Goal: Book appointment/travel/reservation

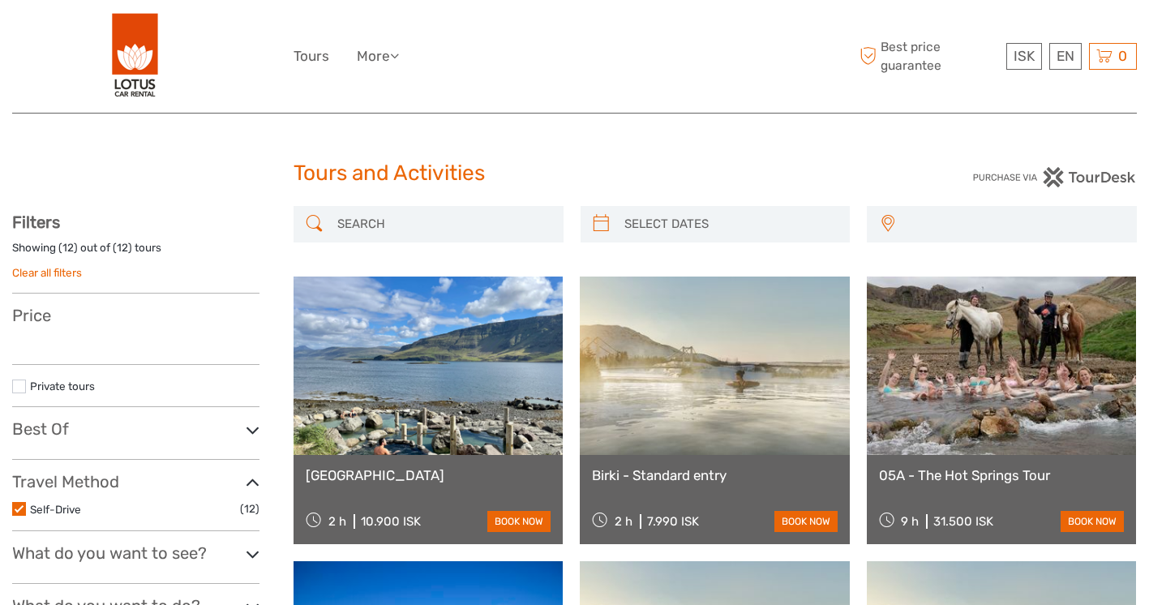
select select
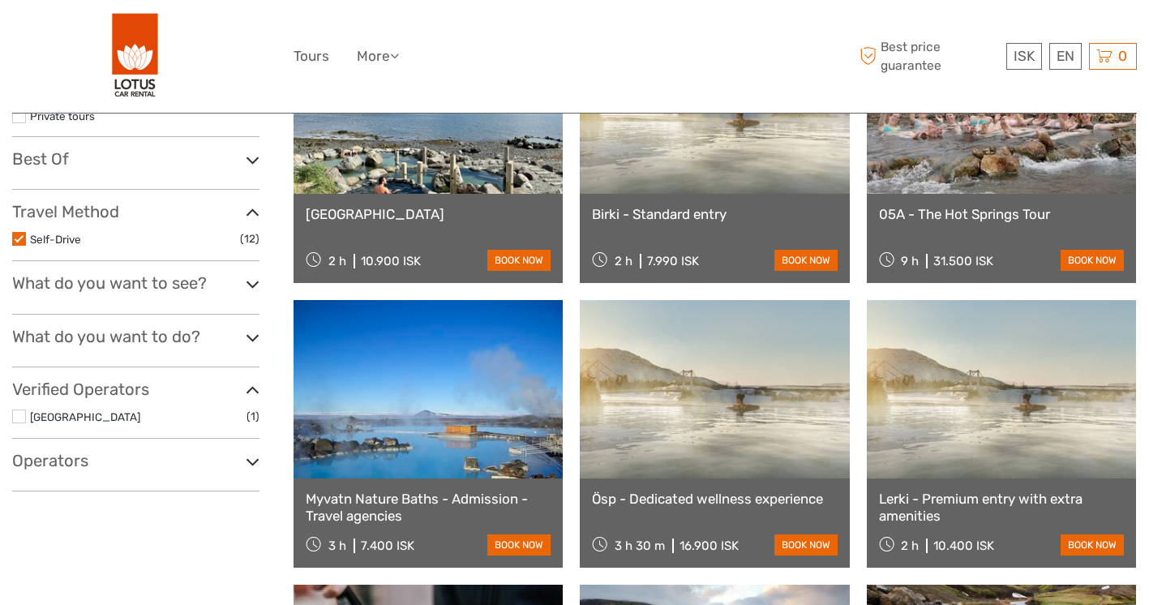
scroll to position [289, 0]
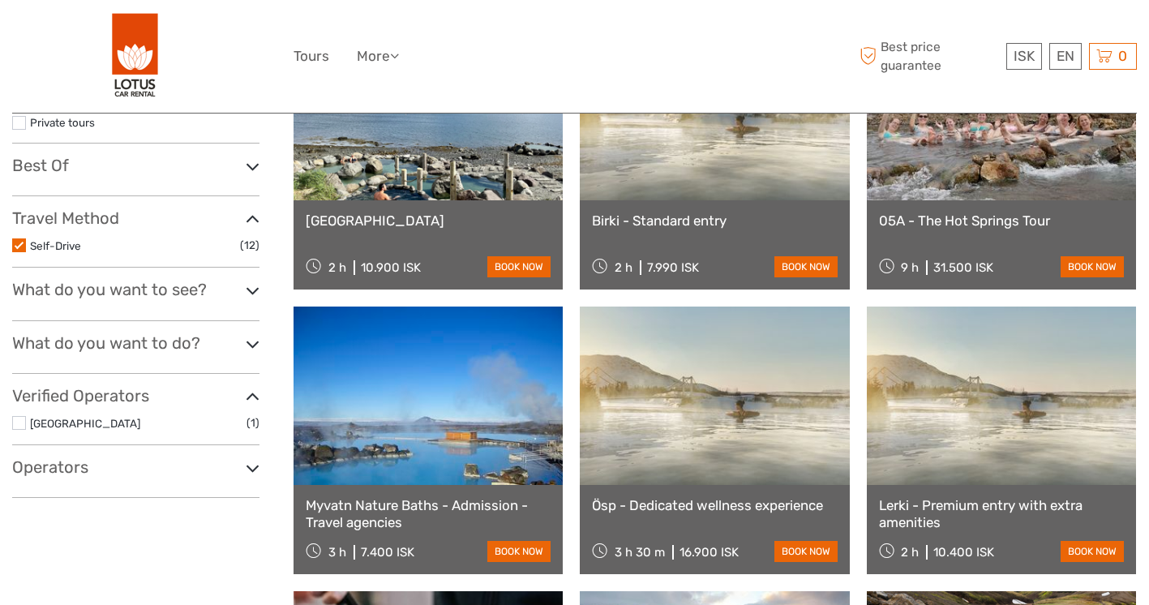
click at [439, 514] on link "Myvatn Nature Baths - Admission - Travel agencies" at bounding box center [428, 513] width 245 height 33
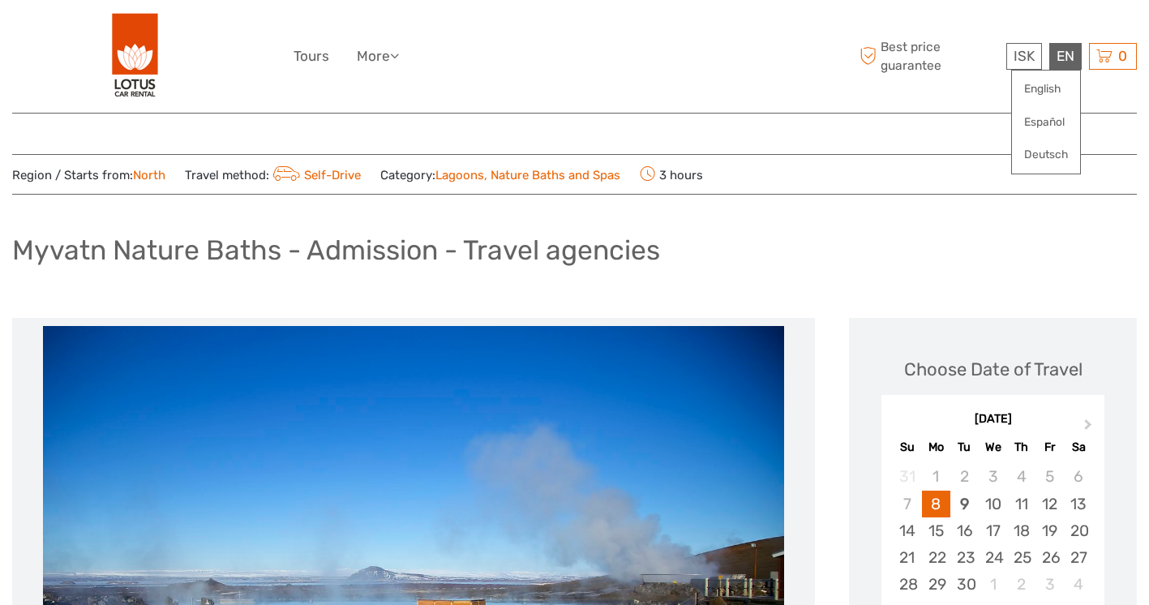
click at [1065, 53] on div "EN English Español Deutsch" at bounding box center [1065, 56] width 32 height 27
click at [1049, 89] on link "English" at bounding box center [1046, 89] width 68 height 29
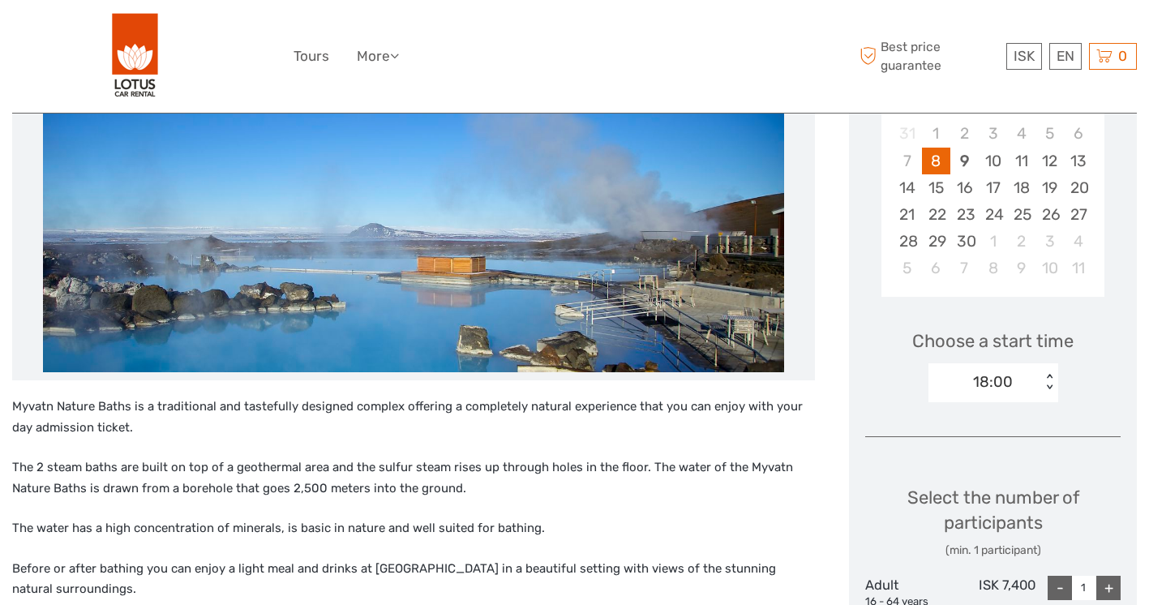
scroll to position [645, 0]
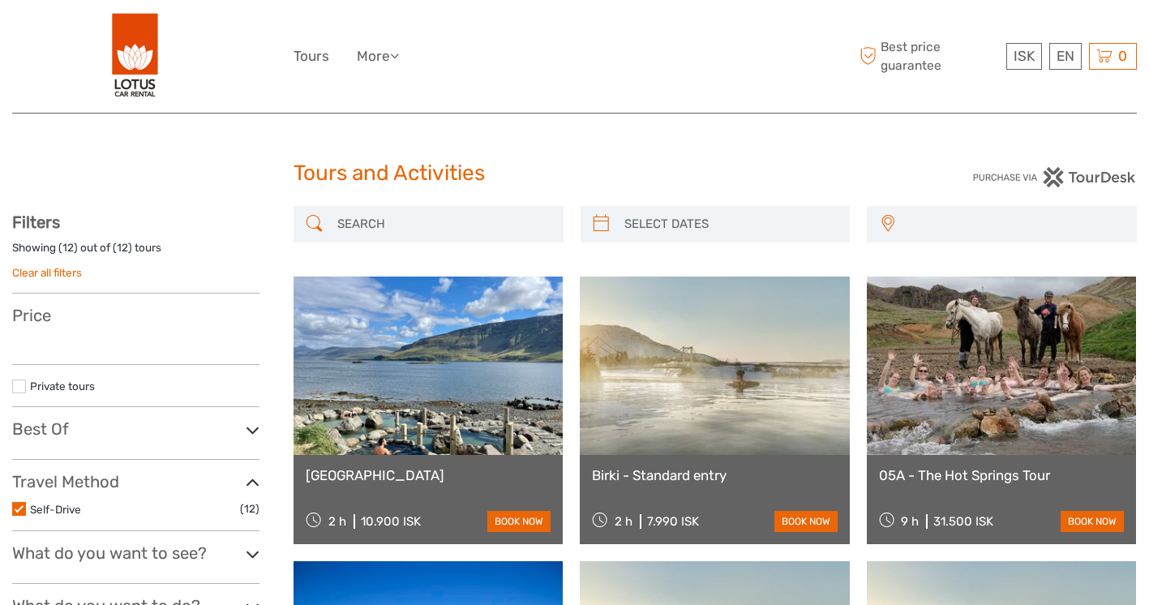
select select
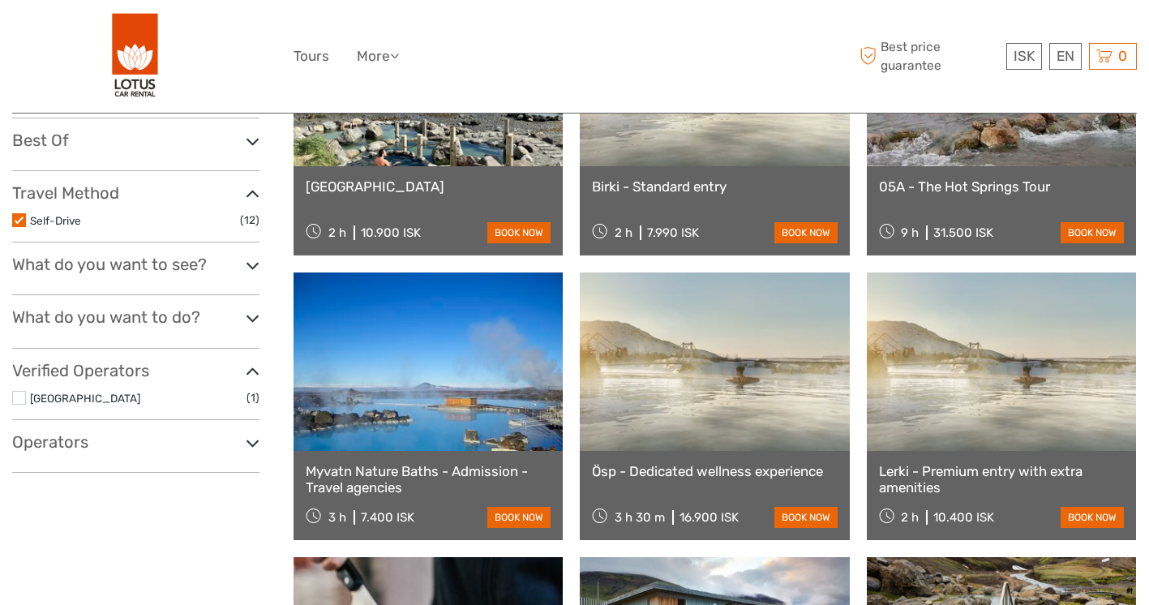
select select
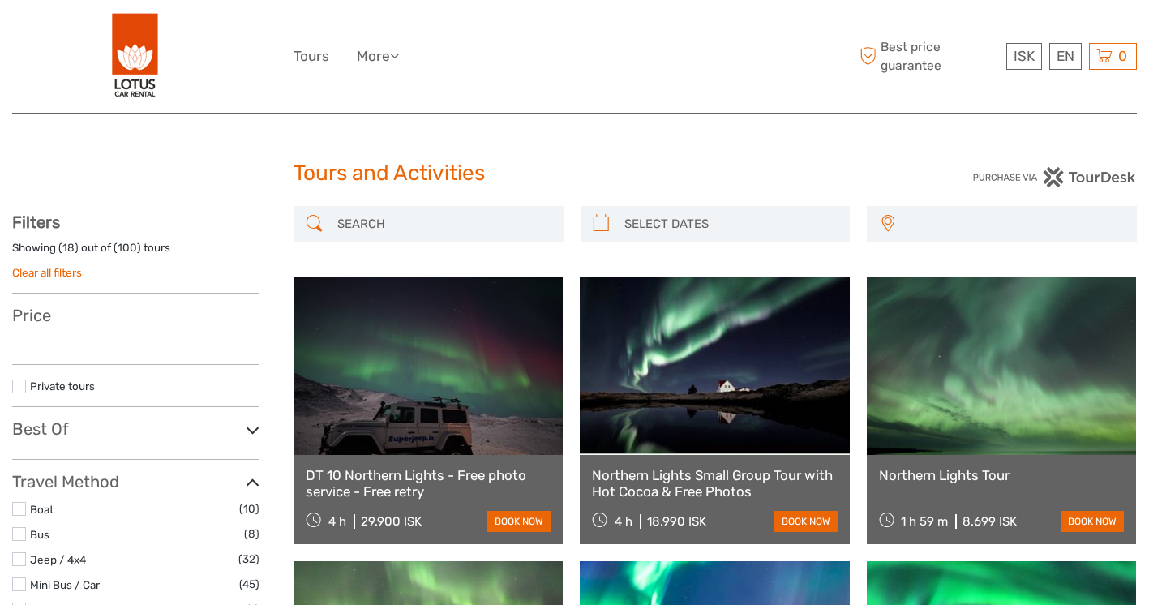
select select
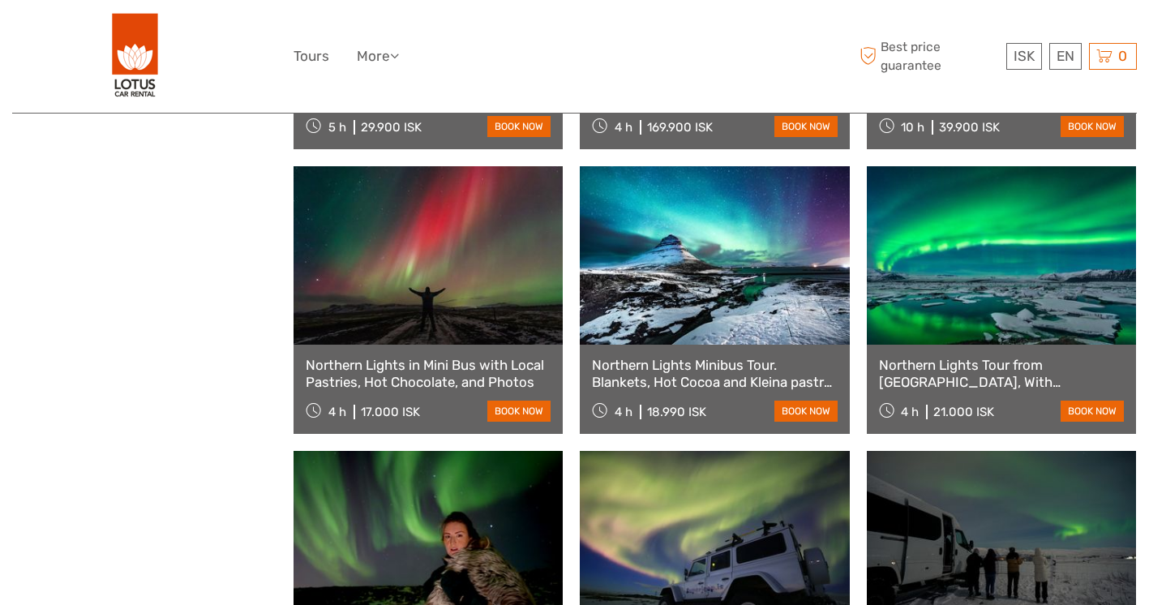
scroll to position [1270, 0]
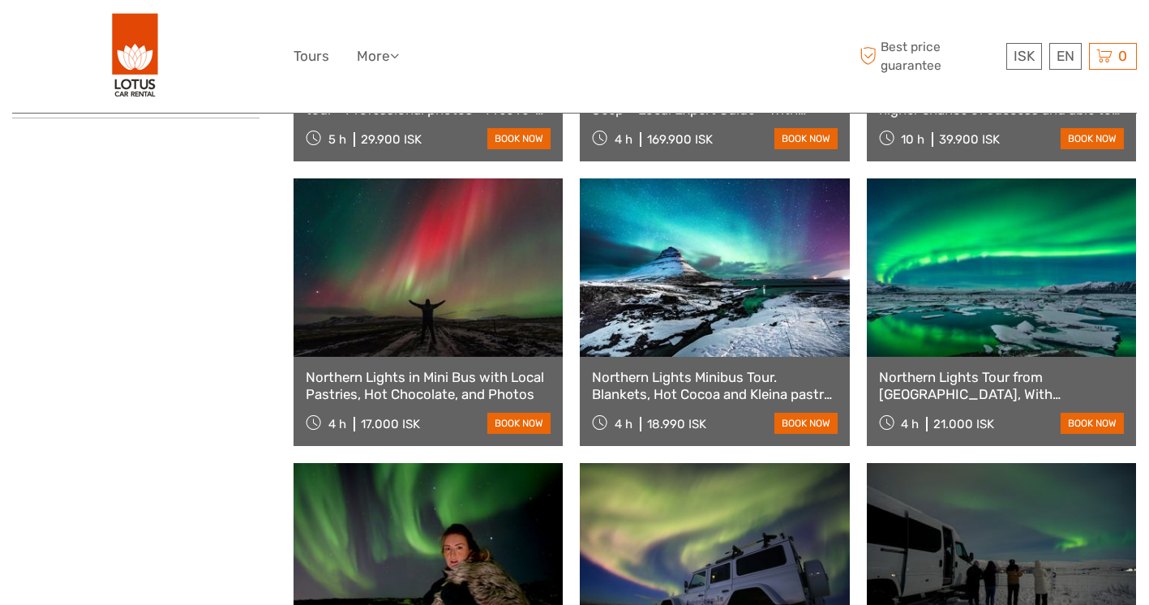
click at [968, 336] on link at bounding box center [1001, 267] width 269 height 178
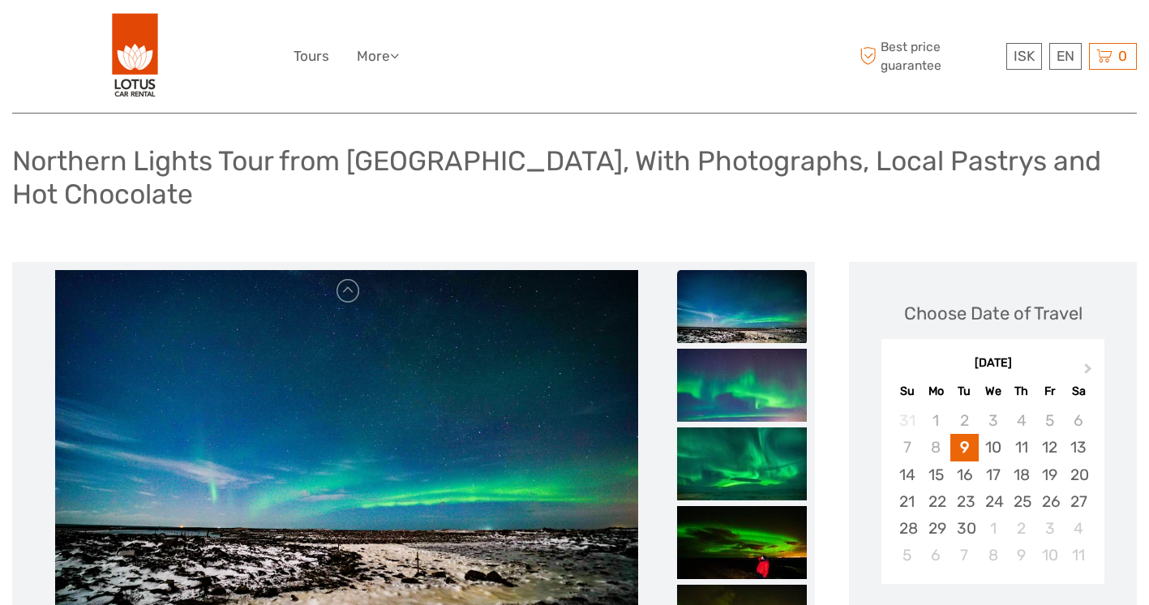
scroll to position [176, 0]
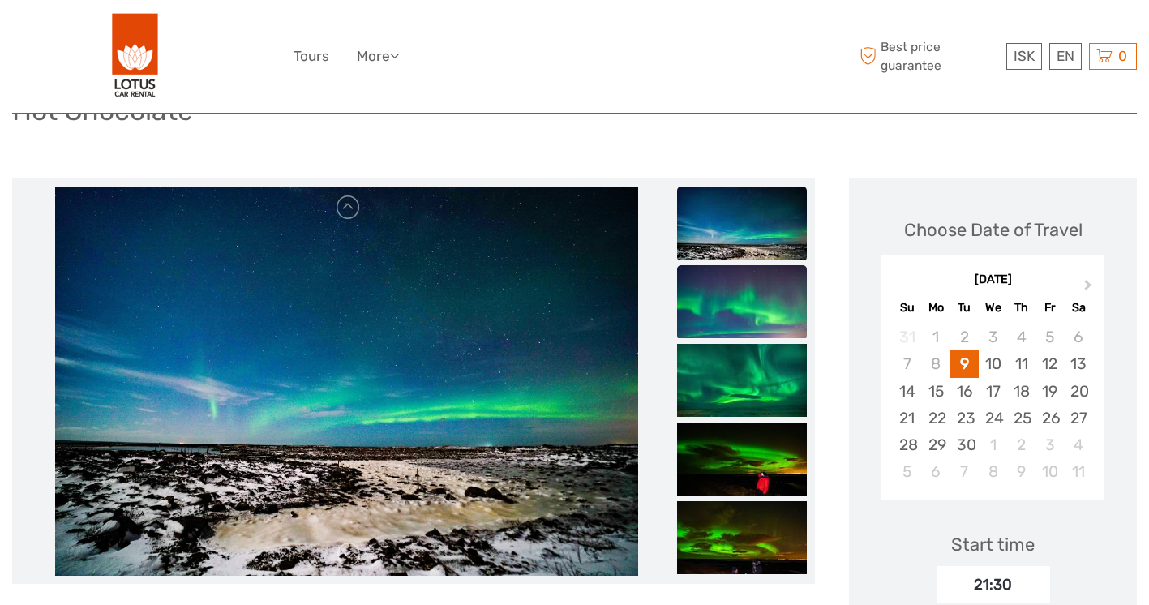
click at [744, 289] on img at bounding box center [742, 301] width 130 height 73
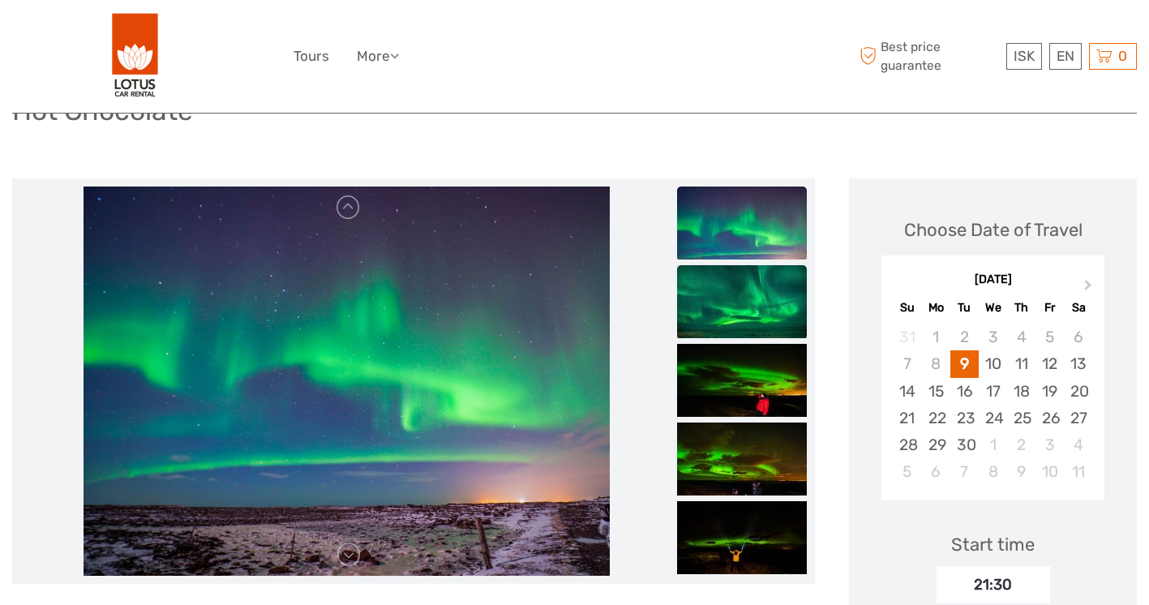
click at [746, 297] on img at bounding box center [742, 301] width 130 height 73
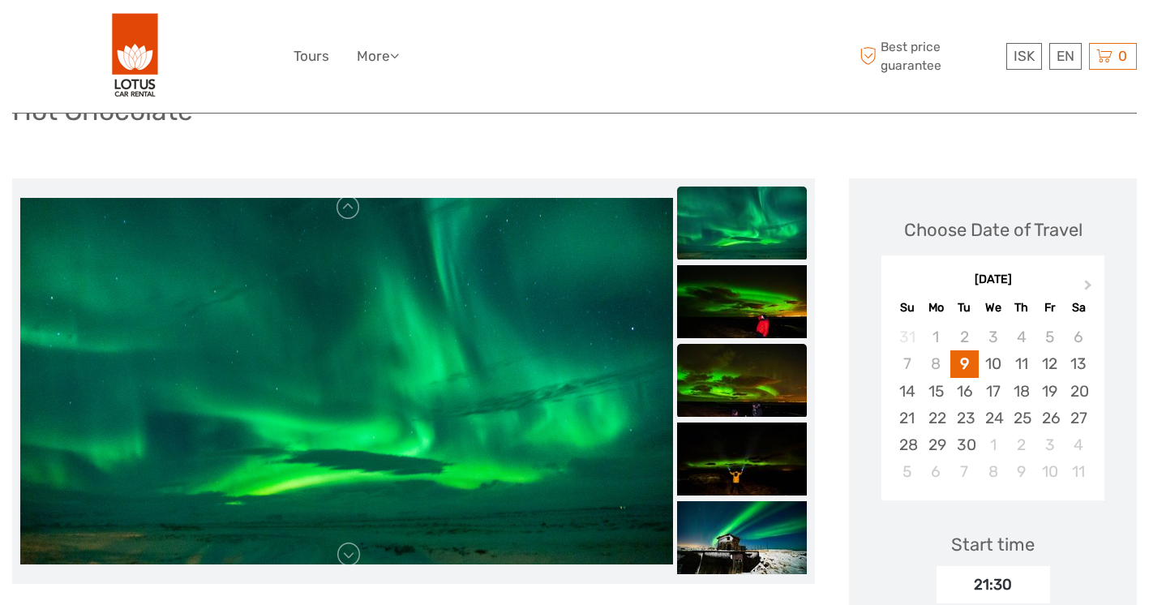
click at [739, 344] on img at bounding box center [742, 380] width 130 height 73
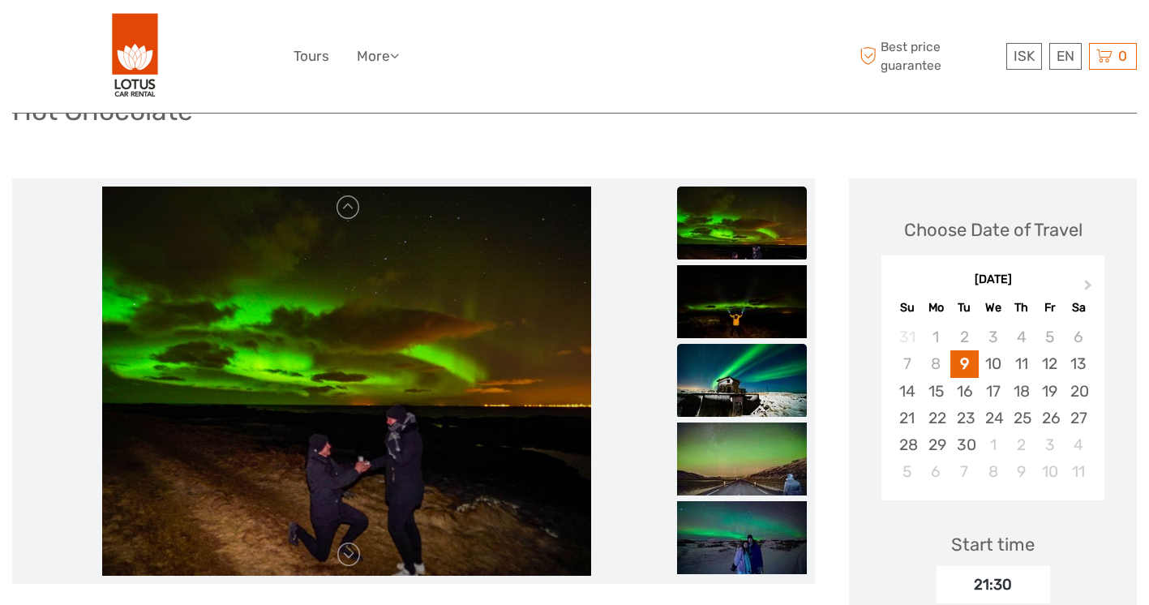
click at [737, 344] on img at bounding box center [742, 380] width 130 height 73
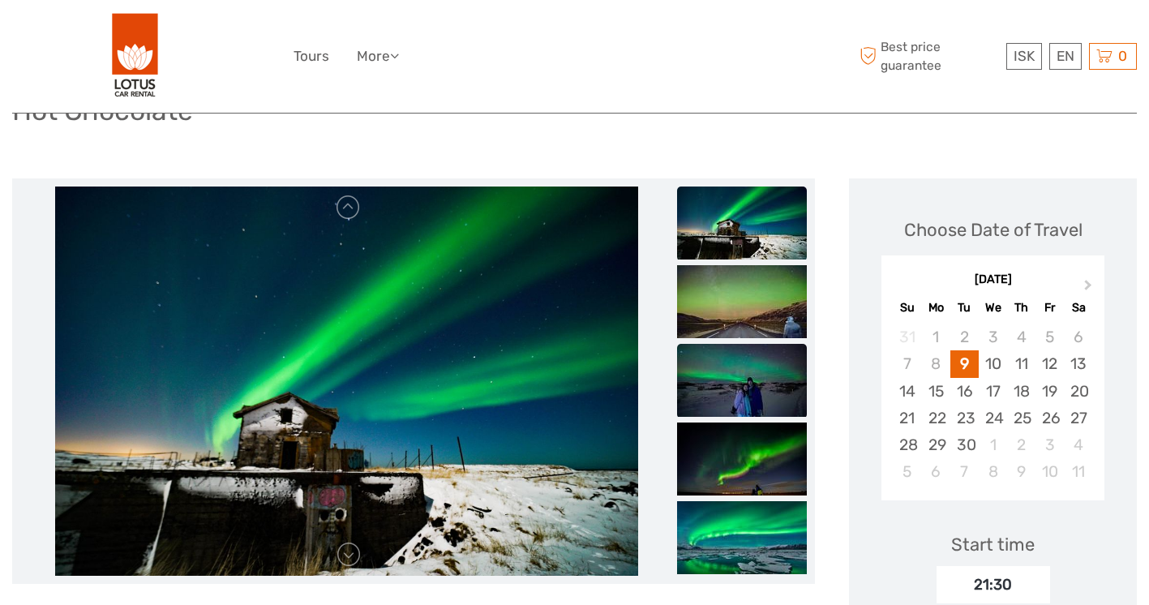
click at [737, 344] on img at bounding box center [742, 380] width 130 height 73
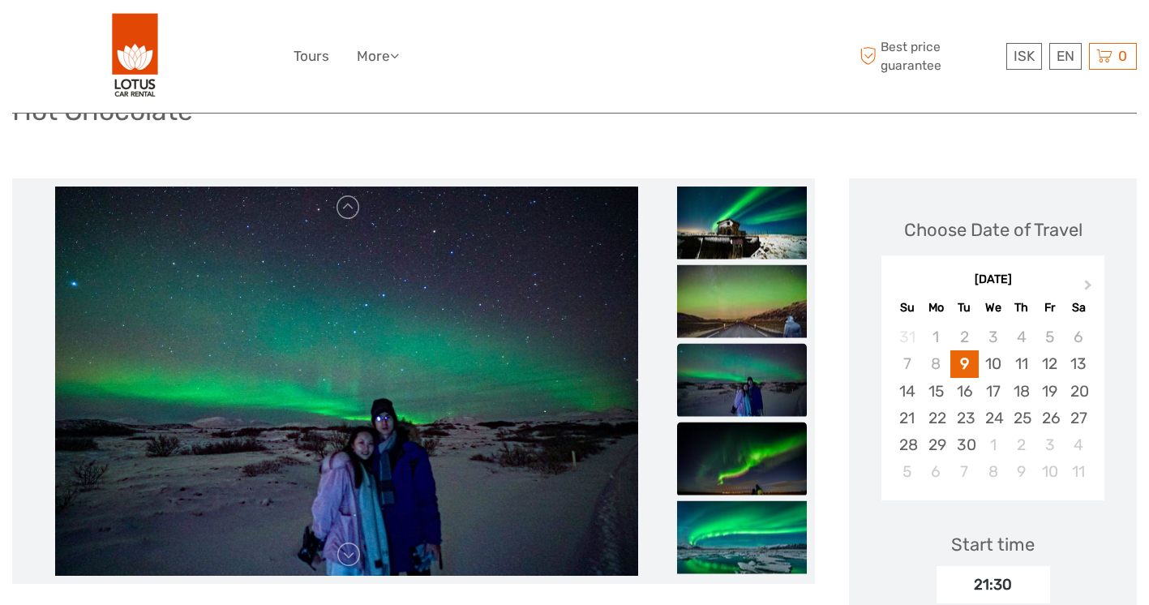
click at [747, 423] on img at bounding box center [742, 458] width 130 height 73
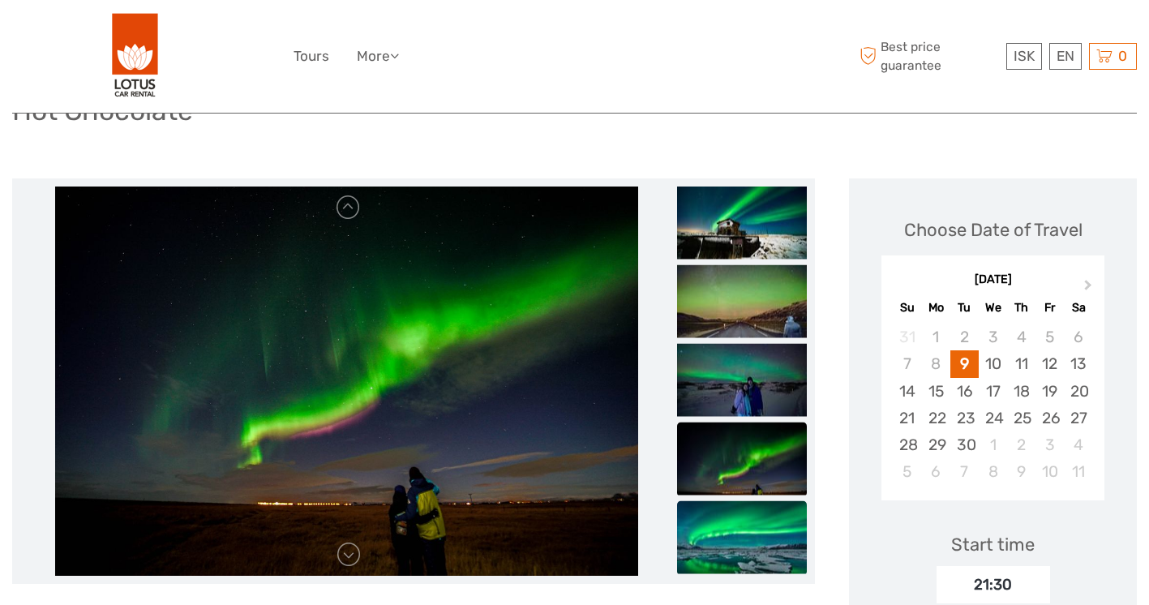
click at [743, 501] on img at bounding box center [742, 537] width 130 height 73
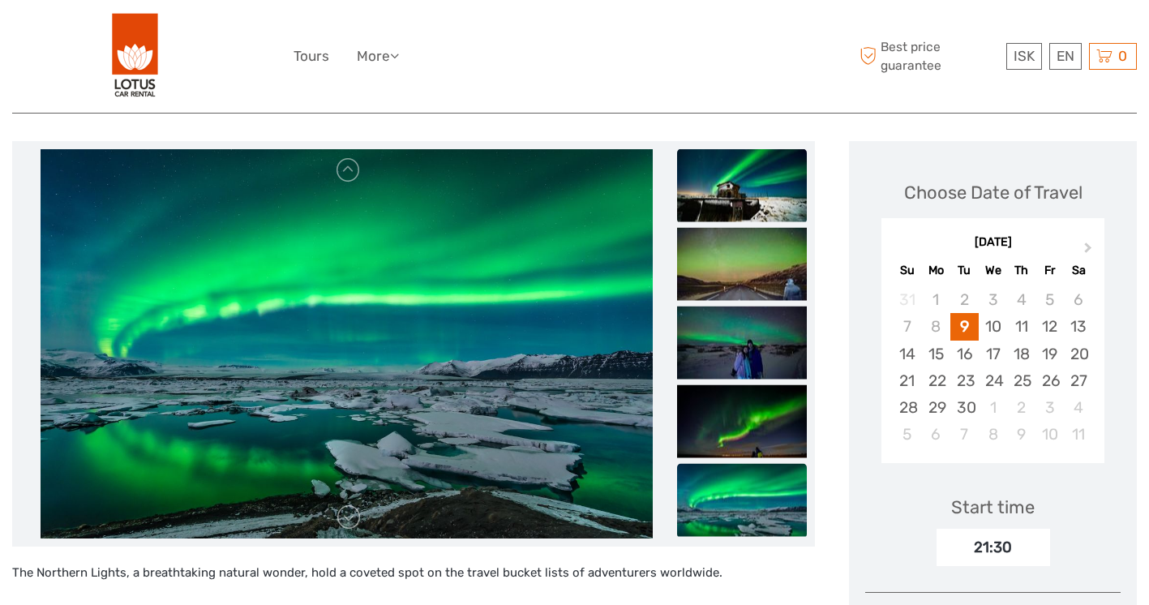
scroll to position [168, 0]
